Goal: Use online tool/utility: Utilize a website feature to perform a specific function

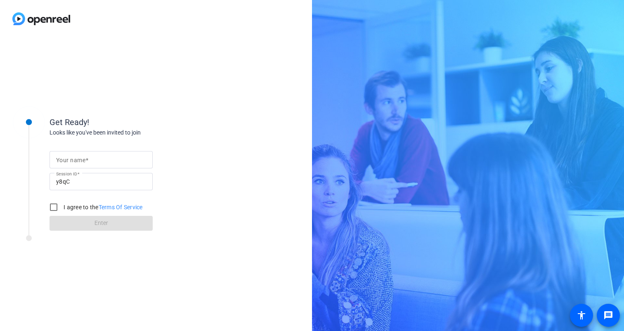
click at [111, 163] on input "Your name" at bounding box center [101, 160] width 90 height 10
type input "josh"
click at [55, 210] on input "I agree to the Terms Of Service" at bounding box center [53, 207] width 17 height 17
checkbox input "true"
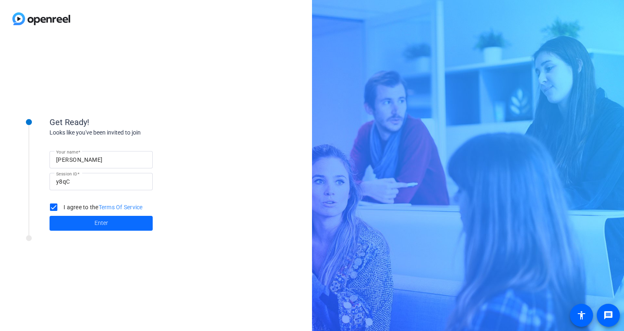
click at [87, 224] on span at bounding box center [101, 223] width 103 height 20
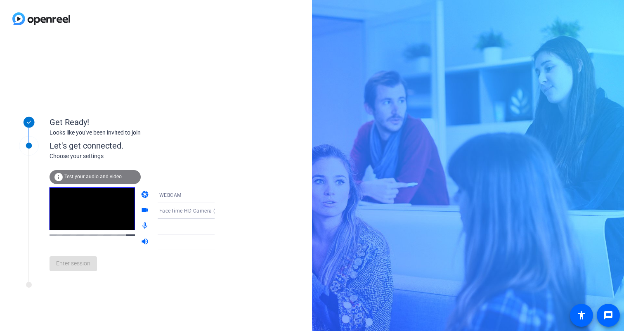
click at [83, 264] on div "Enter session" at bounding box center [141, 263] width 182 height 27
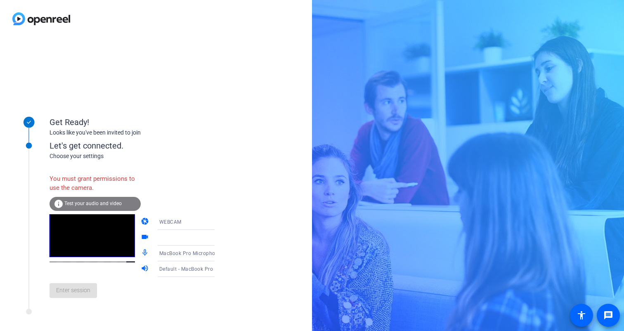
click at [106, 187] on div "You must grant permissions to use the camera." at bounding box center [95, 183] width 91 height 27
click at [99, 203] on span "Test your audio and video" at bounding box center [92, 204] width 57 height 6
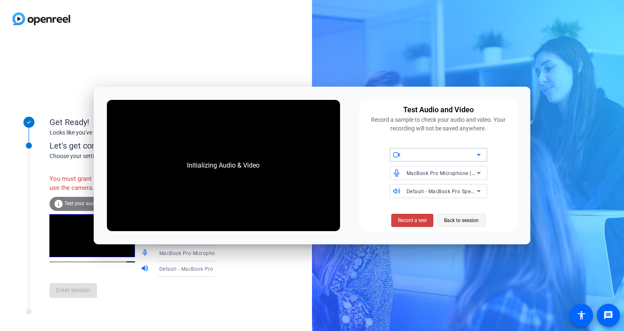
click at [462, 221] on span "Back to session" at bounding box center [461, 221] width 35 height 16
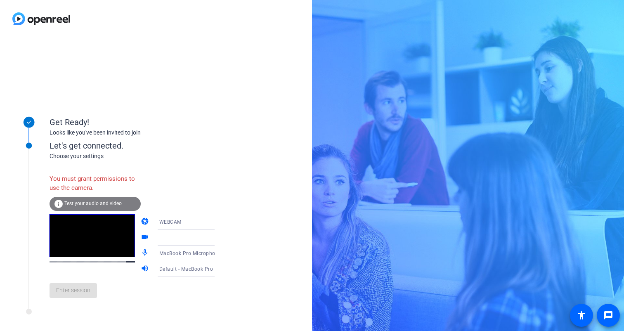
click at [109, 181] on div "You must grant permissions to use the camera." at bounding box center [95, 183] width 91 height 27
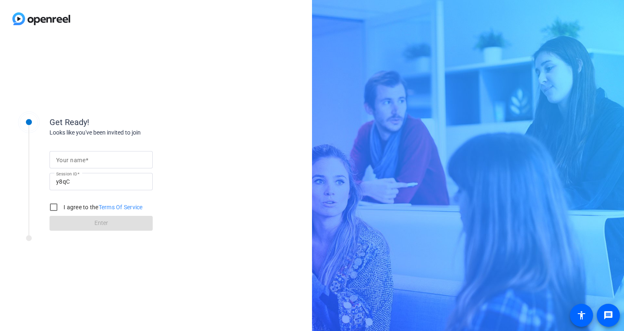
click at [76, 160] on mat-label "Your name" at bounding box center [70, 160] width 29 height 7
click at [76, 160] on input "Your name" at bounding box center [101, 160] width 90 height 10
type input "[PERSON_NAME]"
click at [51, 209] on input "I agree to the Terms Of Service" at bounding box center [53, 207] width 17 height 17
checkbox input "true"
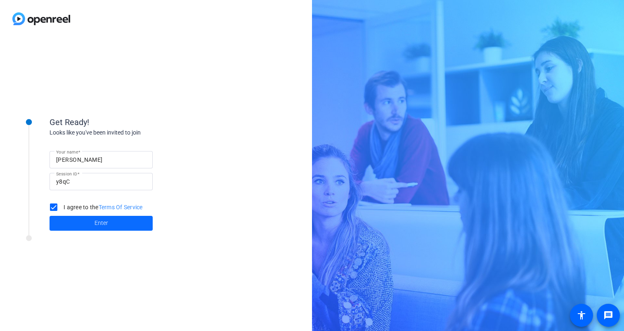
click at [76, 230] on span at bounding box center [101, 223] width 103 height 20
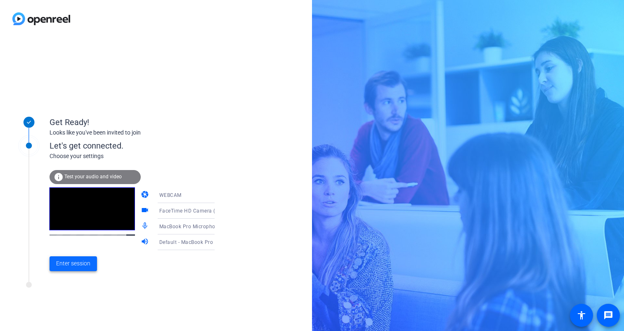
click at [84, 267] on span "Enter session" at bounding box center [73, 263] width 34 height 9
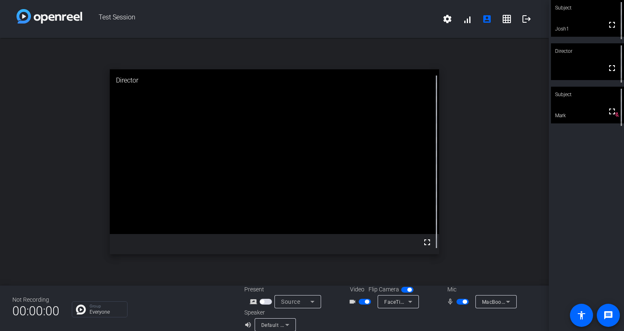
click at [581, 255] on div "Subject fullscreen Josh1 Director fullscreen Subject fullscreen [PERSON_NAME]" at bounding box center [586, 165] width 75 height 331
